Goal: Check status: Check status

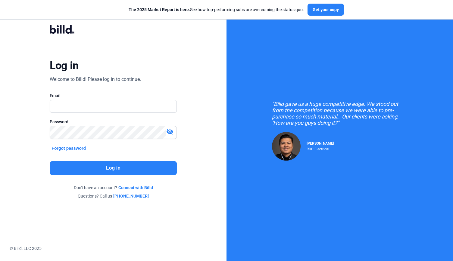
click at [114, 102] on input "text" at bounding box center [113, 106] width 126 height 12
type input "[EMAIL_ADDRESS][DOMAIN_NAME]"
click at [109, 168] on button "Log in" at bounding box center [113, 168] width 127 height 14
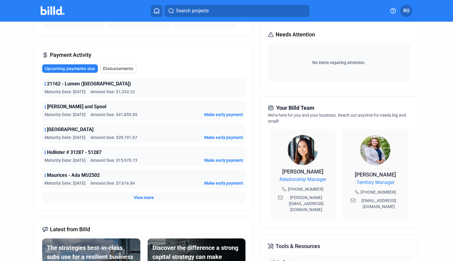
scroll to position [84, 0]
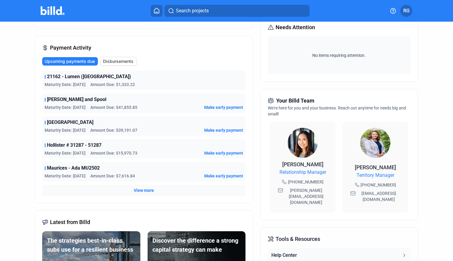
click at [146, 191] on span "View more" at bounding box center [144, 191] width 20 height 6
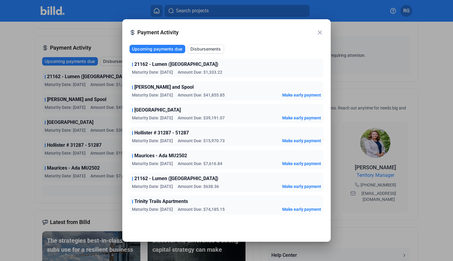
click at [319, 31] on mat-icon "close" at bounding box center [319, 32] width 7 height 7
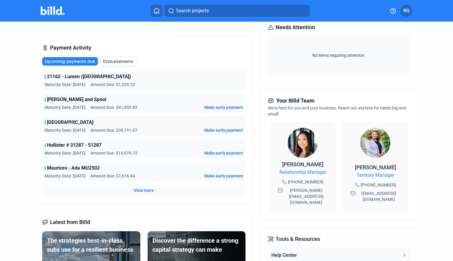
click at [327, 208] on div "Create project Request financing Make a payment Request waiver Submit files Nee…" at bounding box center [339, 151] width 158 height 380
click at [146, 190] on span "View more" at bounding box center [144, 191] width 20 height 6
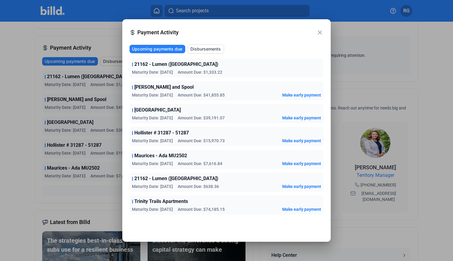
click at [320, 33] on mat-icon "close" at bounding box center [319, 32] width 7 height 7
